Goal: Connect with others: Connect with others

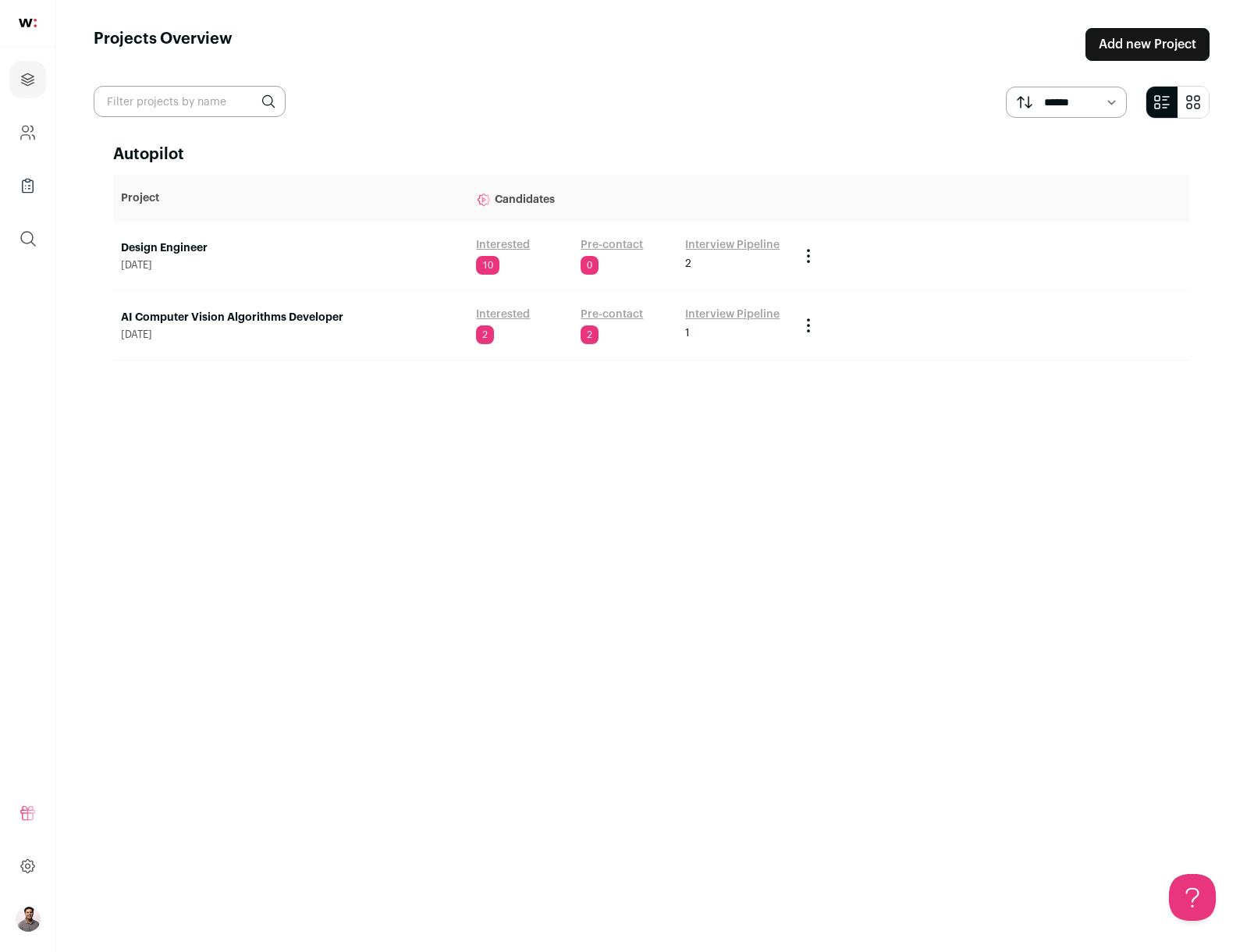
click at [33, 20] on img at bounding box center [28, 23] width 18 height 9
click at [717, 239] on link "Interview Pipeline" at bounding box center [732, 245] width 95 height 16
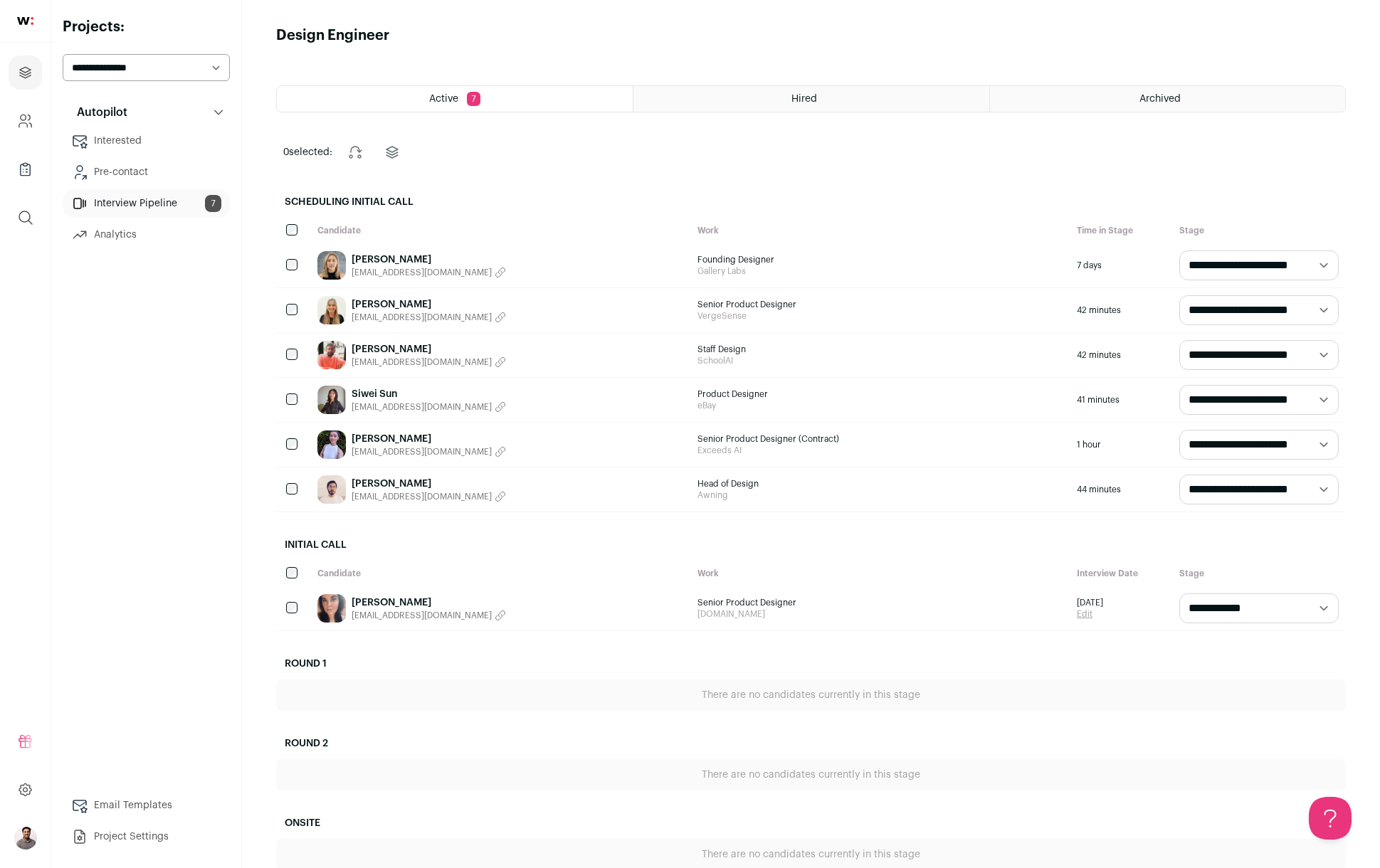
click at [496, 318] on icon "button" at bounding box center [500, 317] width 9 height 9
click at [458, 318] on div "[PERSON_NAME] Copied email!" at bounding box center [500, 309] width 380 height 44
click at [505, 308] on div "[PERSON_NAME] [EMAIL_ADDRESS][DOMAIN_NAME]" at bounding box center [500, 309] width 380 height 44
click at [362, 299] on link "[PERSON_NAME]" at bounding box center [428, 304] width 155 height 14
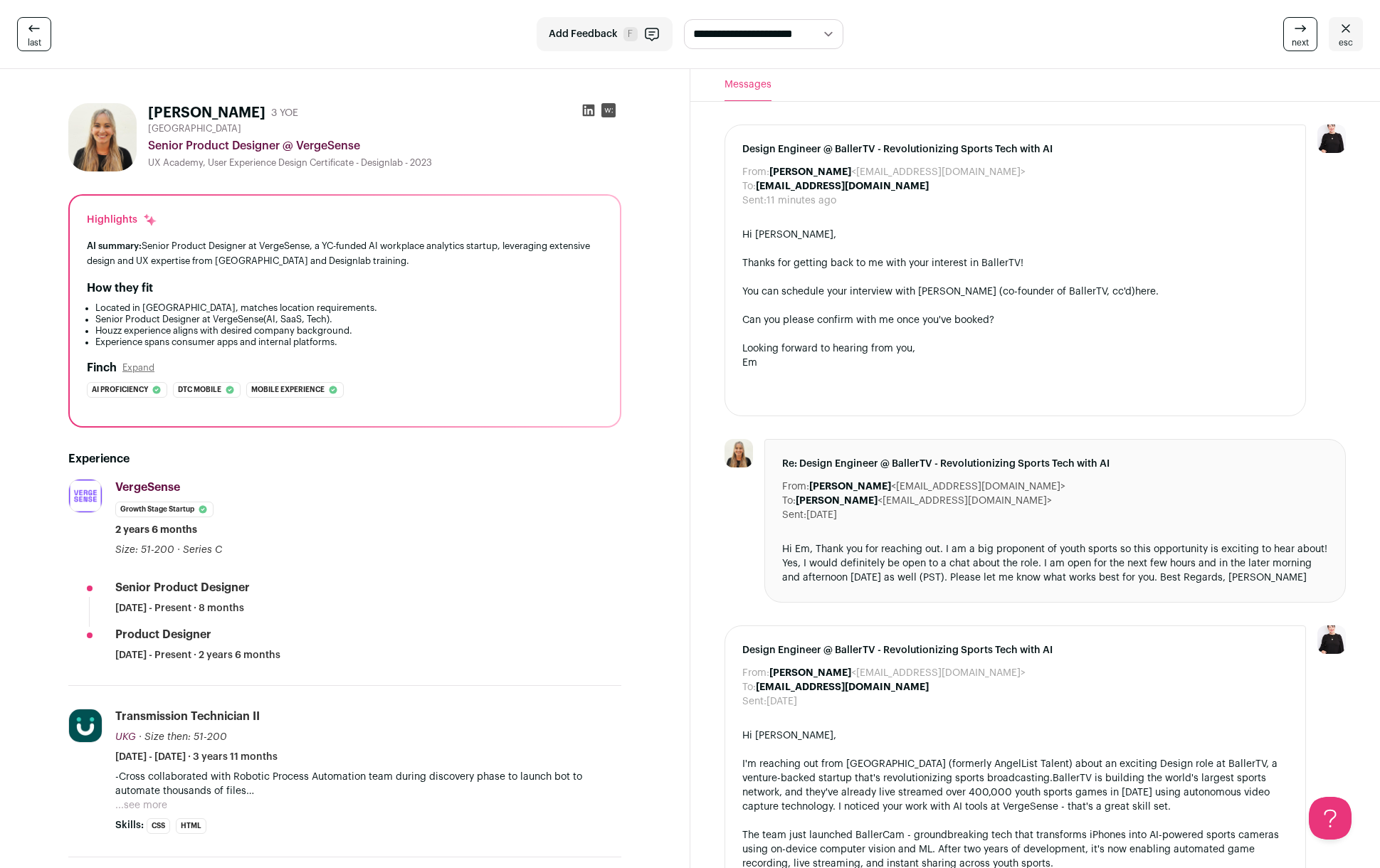
click at [585, 114] on icon at bounding box center [588, 110] width 12 height 12
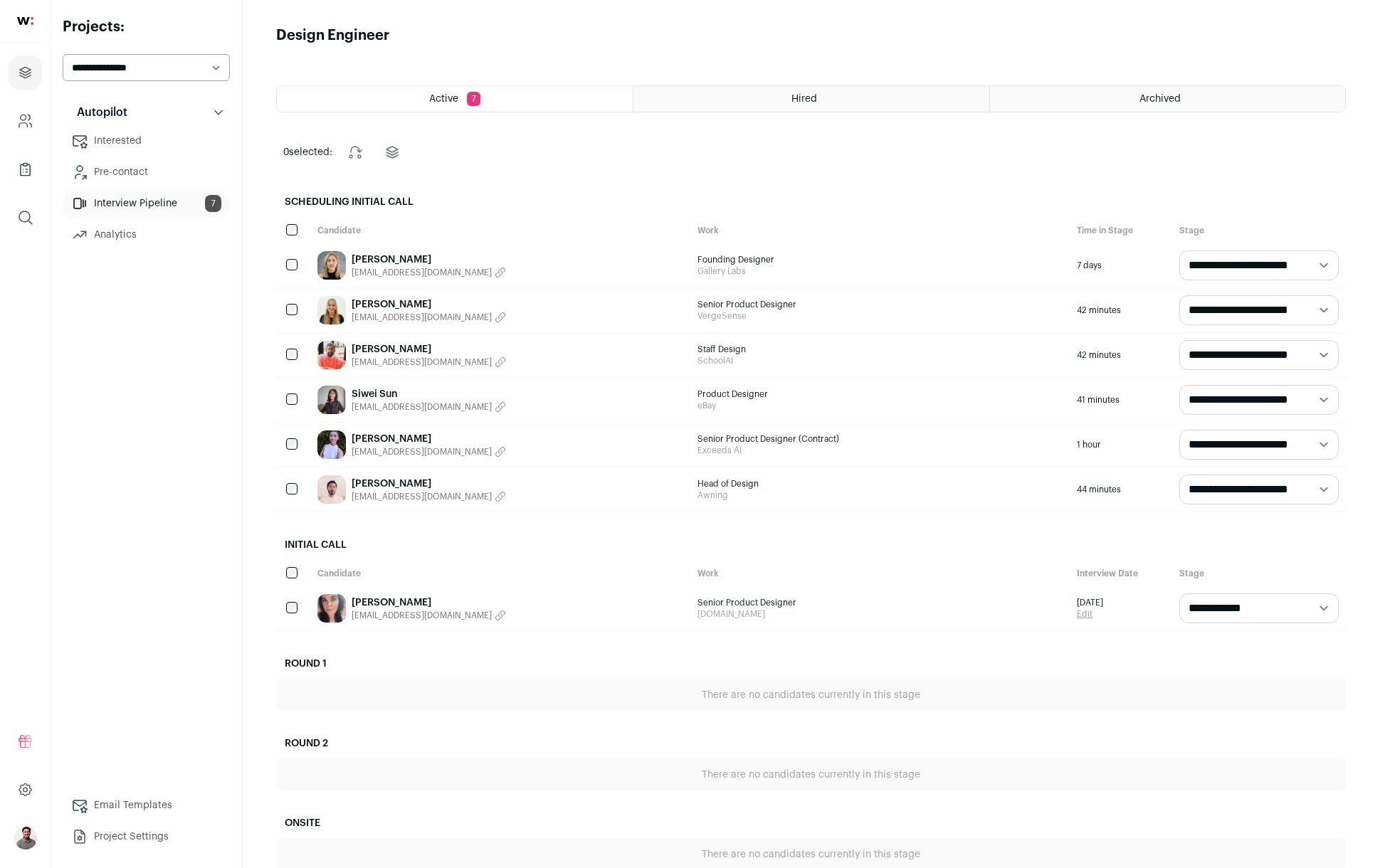
click at [396, 345] on link "[PERSON_NAME]" at bounding box center [428, 350] width 155 height 14
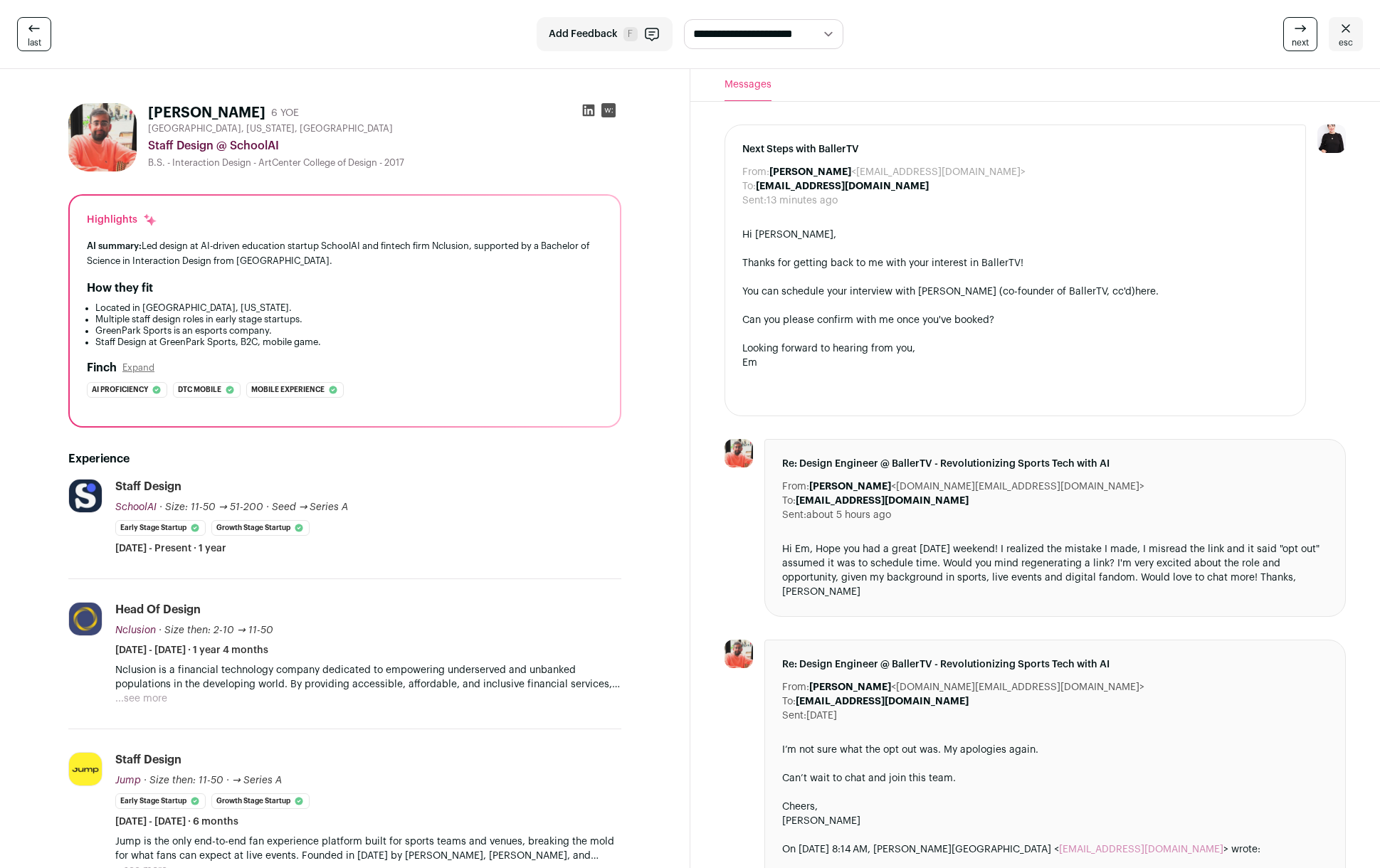
click at [591, 109] on icon at bounding box center [589, 110] width 14 height 14
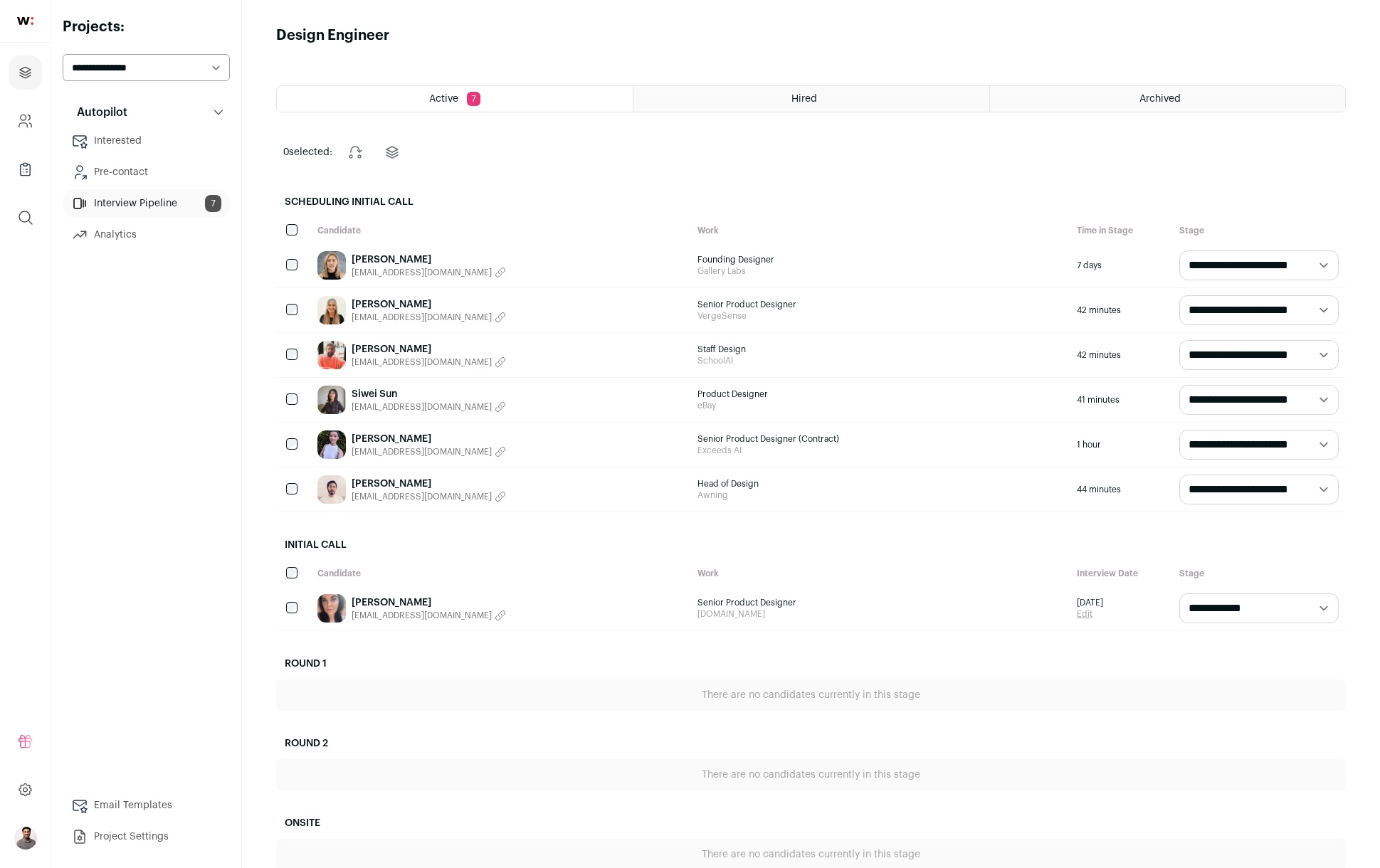
click at [376, 397] on link "Siwei Sun" at bounding box center [428, 394] width 155 height 14
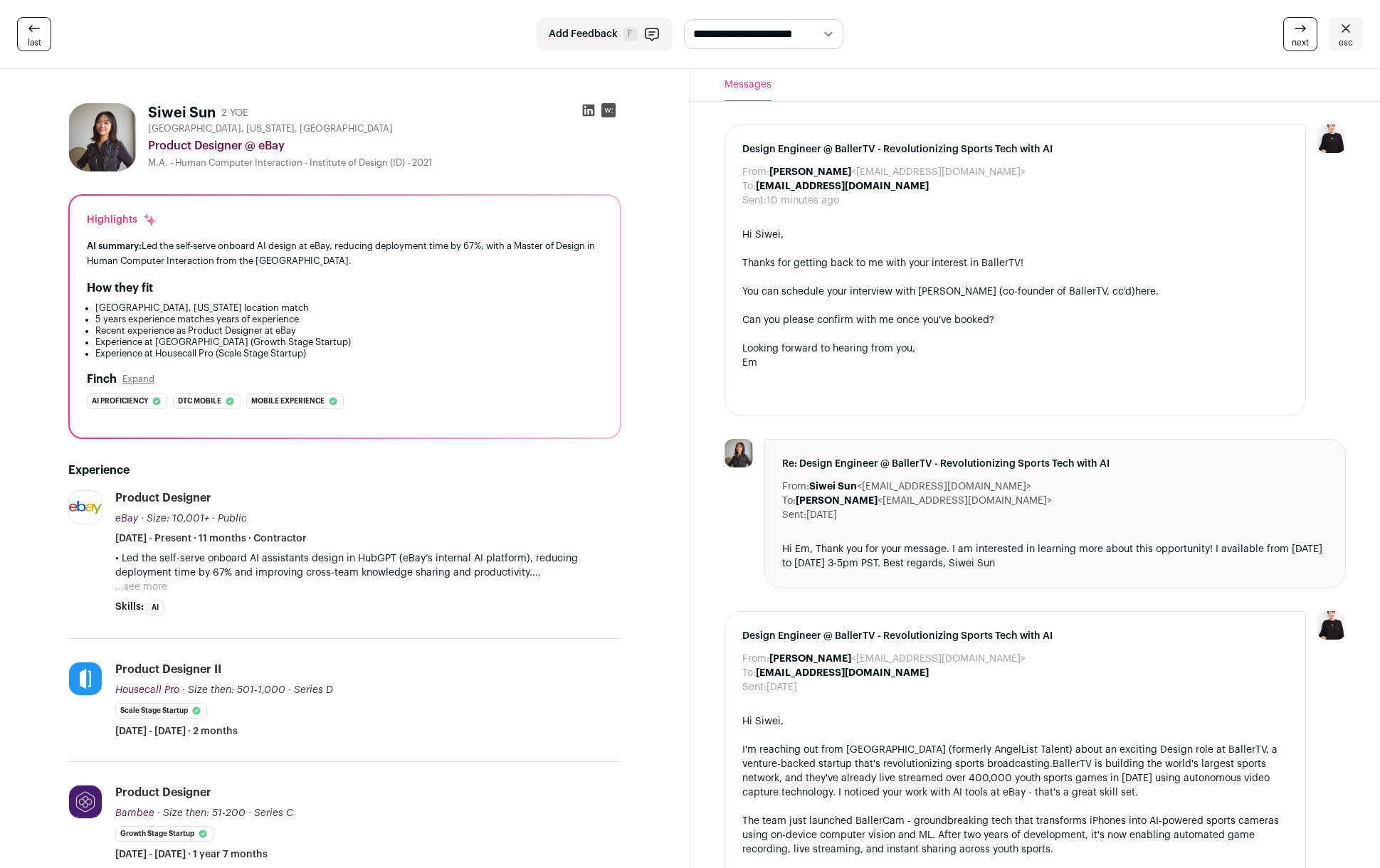
click at [585, 111] on icon at bounding box center [589, 110] width 14 height 14
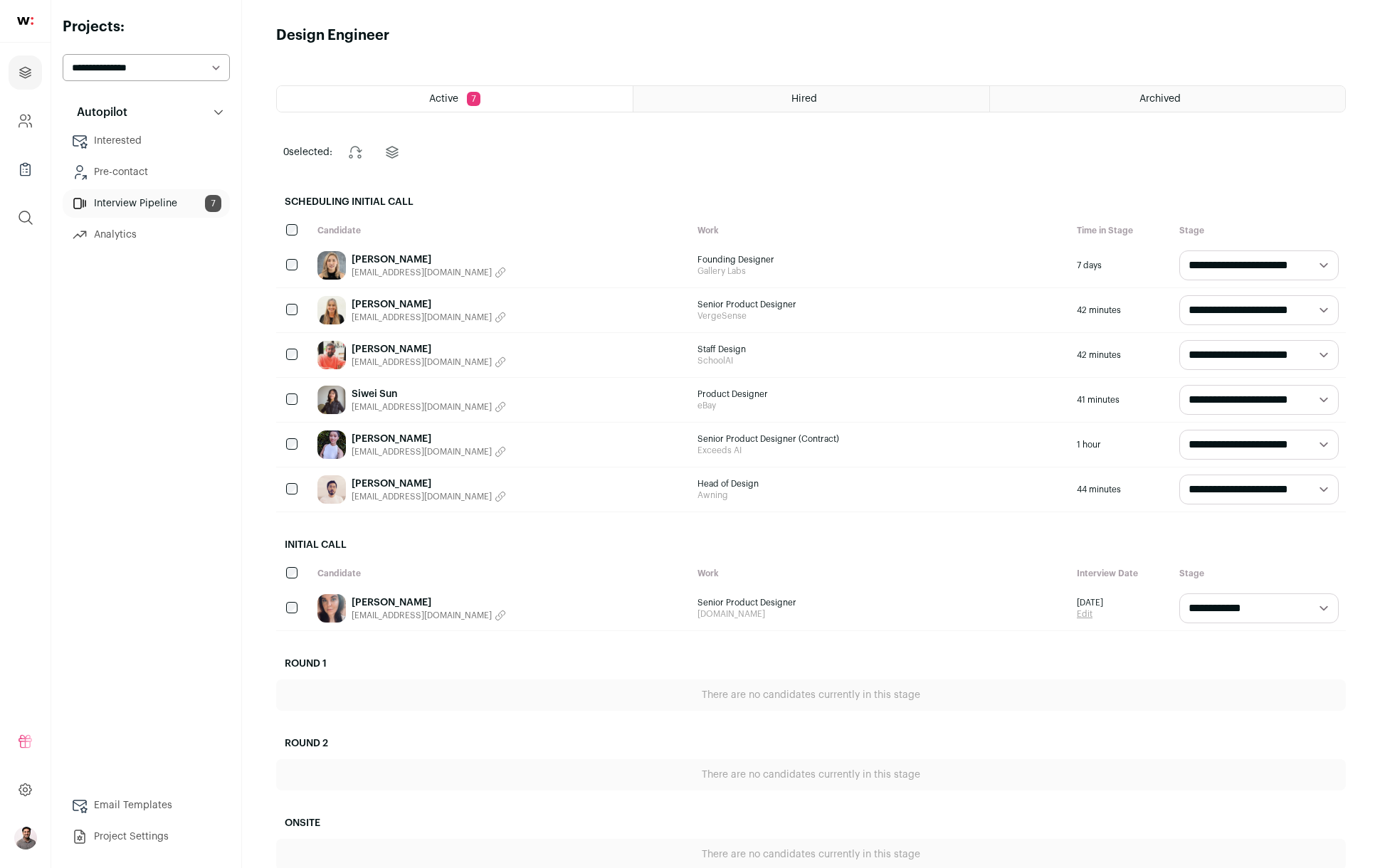
click at [378, 438] on link "[PERSON_NAME]" at bounding box center [428, 439] width 155 height 14
click at [384, 484] on link "[PERSON_NAME]" at bounding box center [428, 484] width 155 height 14
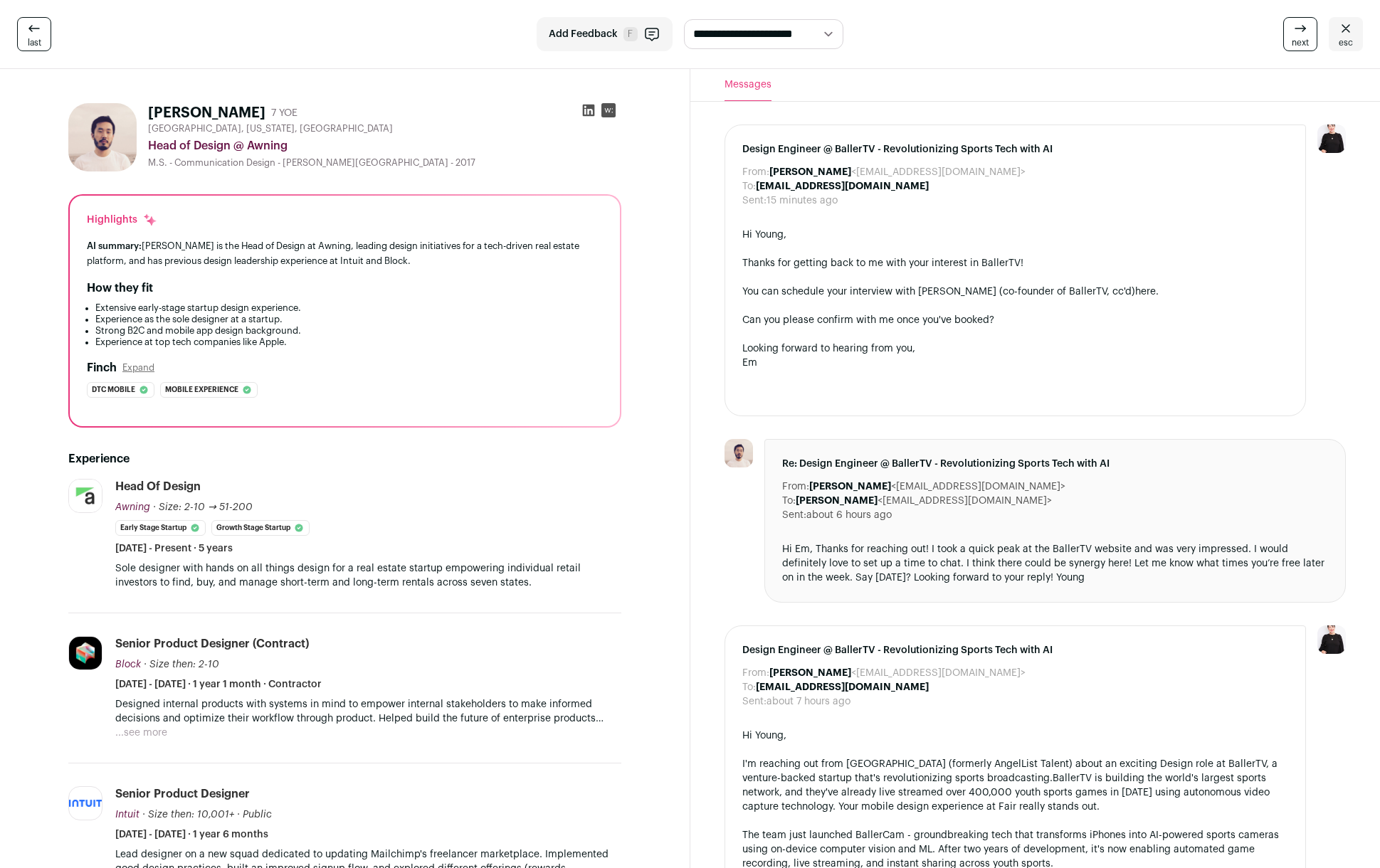
click at [587, 112] on icon at bounding box center [589, 110] width 14 height 14
